Goal: Transaction & Acquisition: Download file/media

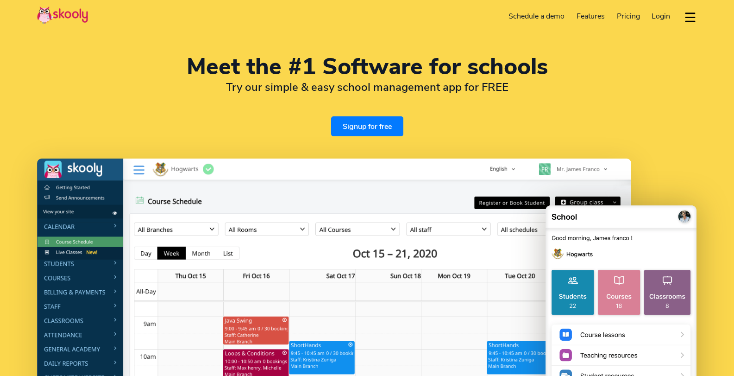
select select "en"
select select "91"
select select "[GEOGRAPHIC_DATA]"
select select "[GEOGRAPHIC_DATA]/[GEOGRAPHIC_DATA]"
click at [691, 14] on button "dropdown menu" at bounding box center [689, 16] width 13 height 21
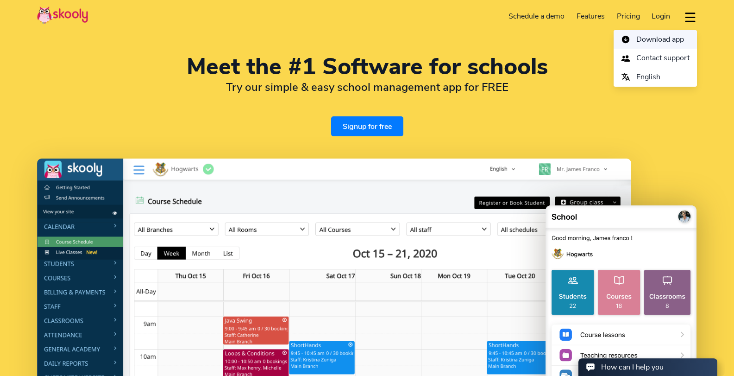
click at [661, 42] on span "Download app" at bounding box center [660, 39] width 48 height 13
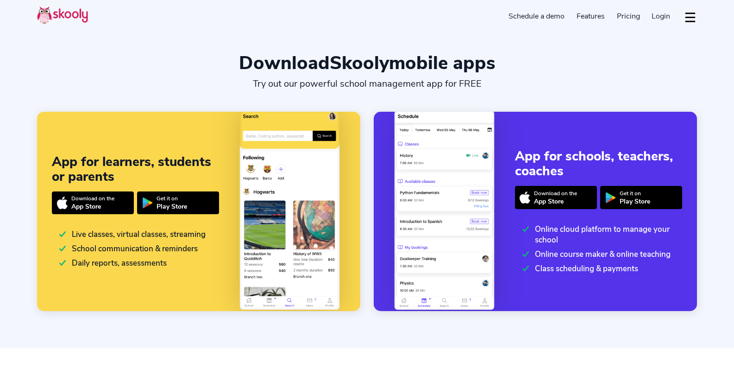
select select "en"
select select "91"
select select "[GEOGRAPHIC_DATA]"
select select "[GEOGRAPHIC_DATA]/[GEOGRAPHIC_DATA]"
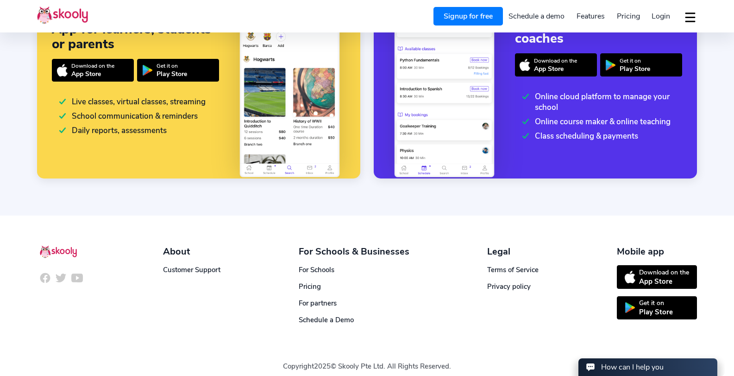
scroll to position [134, 0]
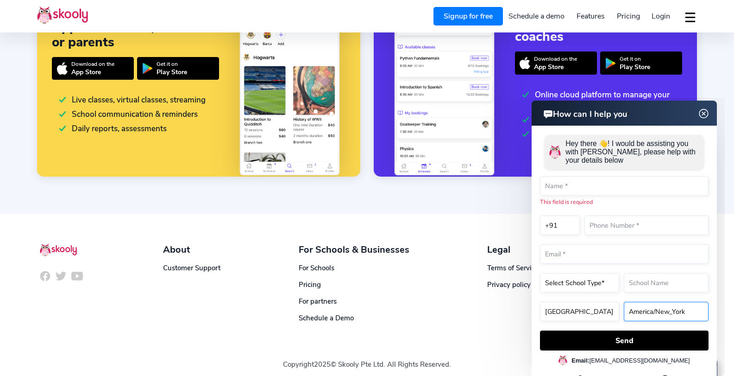
drag, startPoint x: 1106, startPoint y: 401, endPoint x: 648, endPoint y: 304, distance: 468.3
click at [648, 304] on select "America/New_York Asia/Novosibirsk Africa/Cairo Africa/Johannesburg Europe/Athen…" at bounding box center [666, 310] width 85 height 19
click at [508, 98] on html "How can I help you How can I help you Hey there 👋! I would be assisting you wit…" at bounding box center [591, 98] width 267 height 0
